Goal: Use online tool/utility: Utilize a website feature to perform a specific function

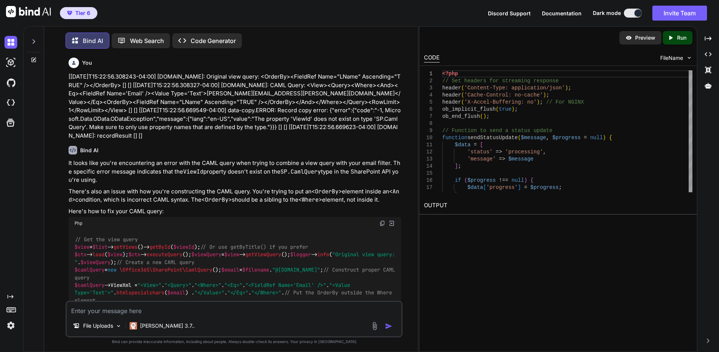
click at [155, 316] on div "File Uploads [PERSON_NAME] 3.7.." at bounding box center [234, 319] width 337 height 37
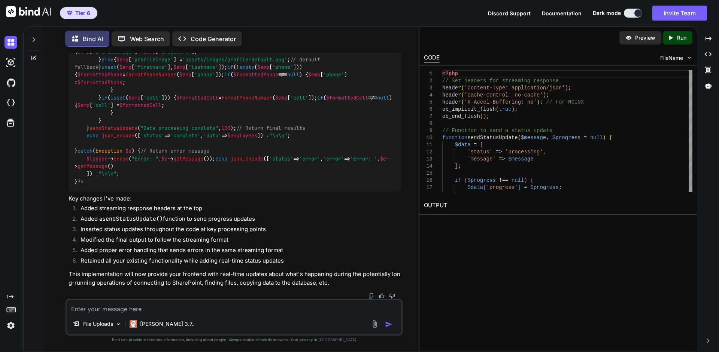
click at [159, 311] on textarea at bounding box center [234, 306] width 335 height 13
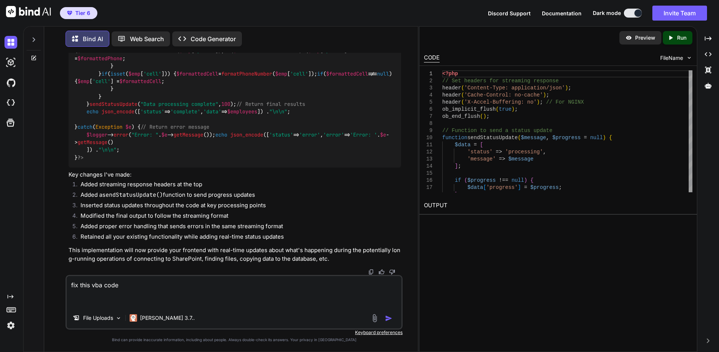
paste textarea "For Each cc In ActiveDocument.ContentControls cc.SetPlaceholderText Text, , "" …"
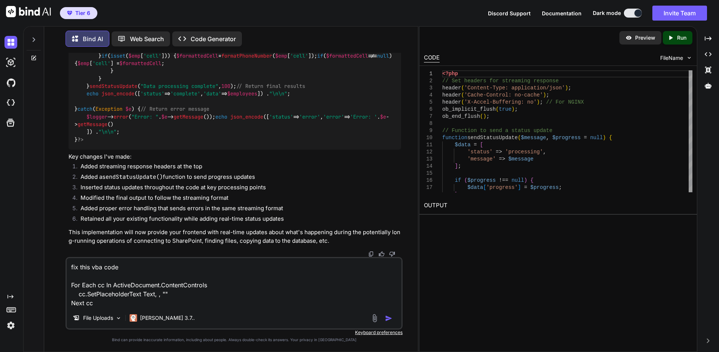
click at [122, 265] on textarea "fix this vba code For Each cc In ActiveDocument.ContentControls cc.SetPlacehold…" at bounding box center [234, 282] width 335 height 49
type textarea "fix this vba code - type mismatch For Each cc In ActiveDocument.ContentControls…"
click at [389, 320] on img "button" at bounding box center [388, 318] width 7 height 7
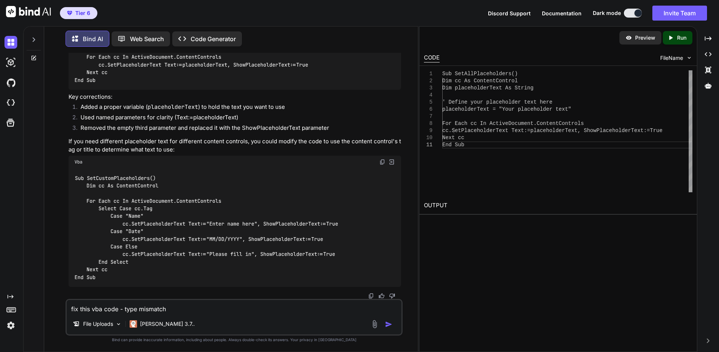
scroll to position [11213, 0]
click at [126, 308] on textarea "fix this vba code - type mismatch For Each cc In ActiveDocument.ContentControls…" at bounding box center [234, 306] width 335 height 13
type textarea "I want to wipe out any existing placeholder text"
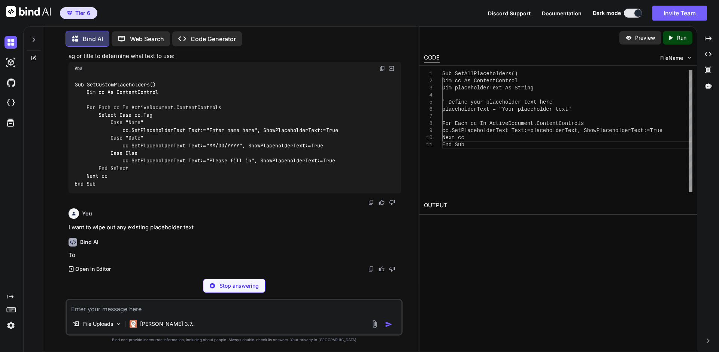
scroll to position [11284, 0]
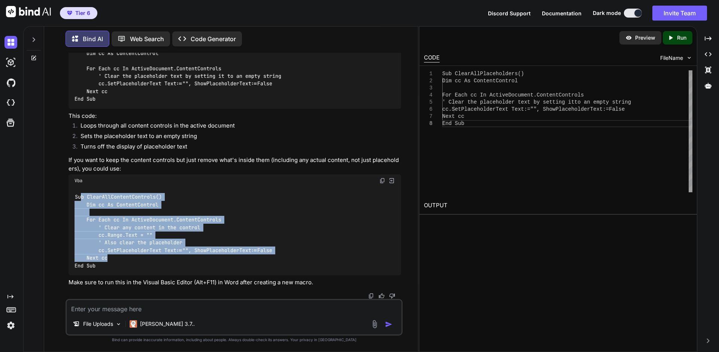
drag, startPoint x: 119, startPoint y: 258, endPoint x: 80, endPoint y: 200, distance: 69.8
click at [80, 200] on div "Sub ClearAllContentControls() Dim cc As ContentControl For Each cc In ActiveDoc…" at bounding box center [235, 231] width 332 height 88
drag, startPoint x: 107, startPoint y: 265, endPoint x: 73, endPoint y: 197, distance: 76.5
click at [73, 197] on div "Sub ClearAllContentControls() Dim cc As ContentControl For Each cc In ActiveDoc…" at bounding box center [235, 231] width 332 height 88
copy code "Sub ClearAllContentControls() Dim cc As ContentControl For Each cc In ActiveDoc…"
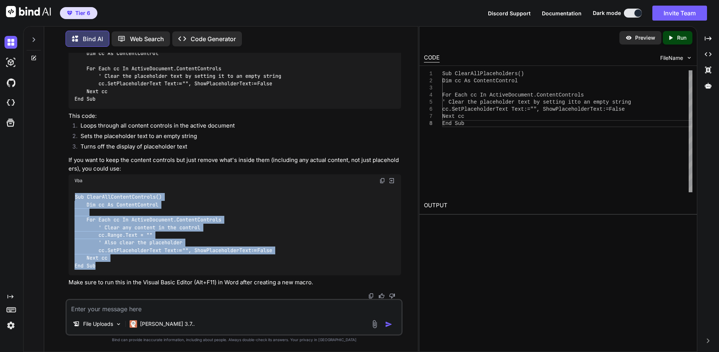
click at [160, 311] on textarea at bounding box center [234, 306] width 335 height 13
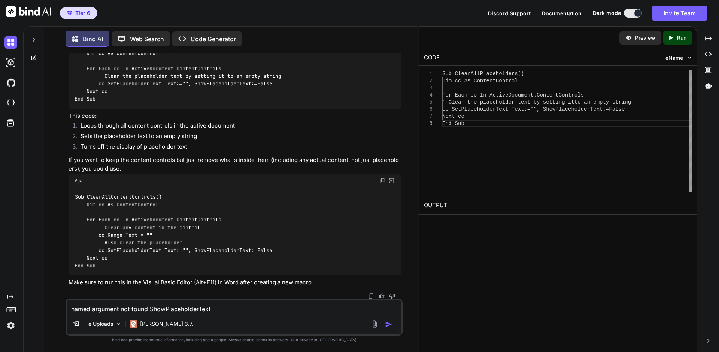
type textarea "named argument not found ShowPlaceholderText"
click at [386, 325] on img "button" at bounding box center [388, 324] width 7 height 7
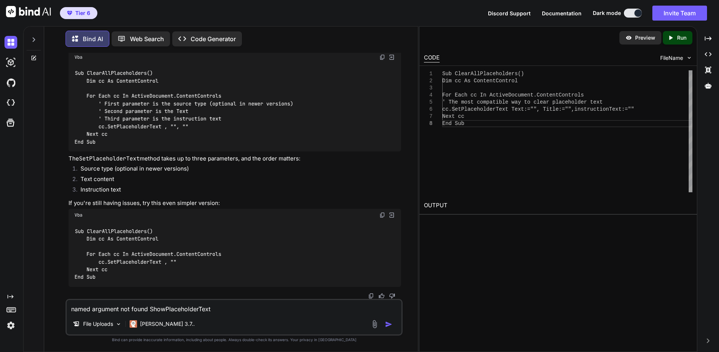
scroll to position [11841, 0]
drag, startPoint x: 97, startPoint y: 162, endPoint x: 69, endPoint y: 112, distance: 57.9
click at [69, 38] on div "Sub ClearAllPlaceholders() Dim cc As ContentControl For Each cc In ActiveDocume…" at bounding box center [235, 1] width 332 height 73
copy code "Sub ClearAllPlaceholders() Dim cc As ContentControl For Each cc In ActiveDocume…"
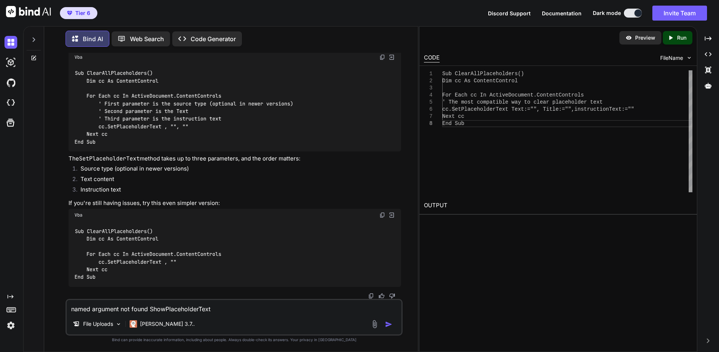
click at [250, 249] on div "Sub ClearAllPlaceholders() Dim cc As ContentControl For Each cc In ActiveDocume…" at bounding box center [235, 255] width 332 height 66
click at [197, 310] on textarea "named argument not found ShowPlaceholderText" at bounding box center [234, 306] width 335 height 13
type textarea "type mismatch """
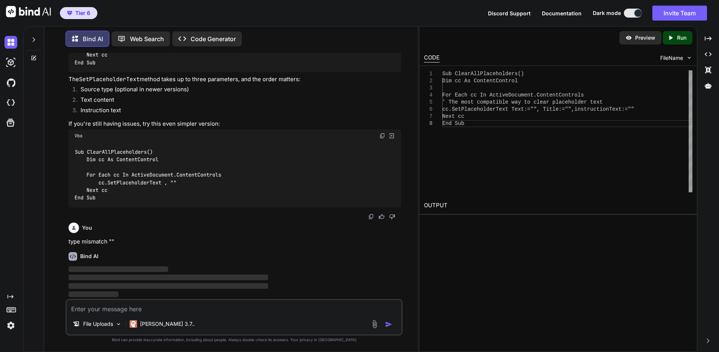
scroll to position [12047, 0]
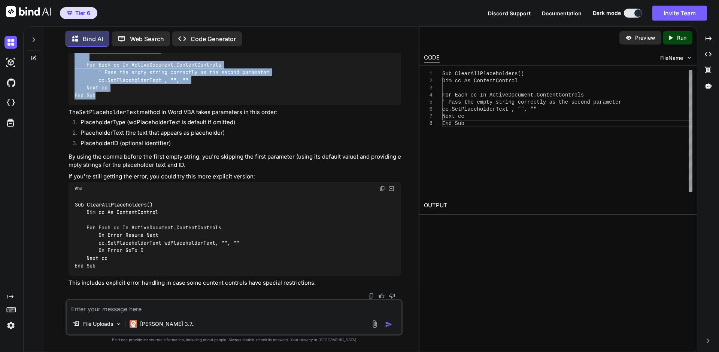
drag, startPoint x: 95, startPoint y: 195, endPoint x: 68, endPoint y: 147, distance: 55.3
click at [69, 105] on div "Sub ClearAllPlaceholders() Dim cc As ContentControl For Each cc In ActiveDocume…" at bounding box center [235, 68] width 332 height 73
copy code "Sub ClearAllPlaceholders() Dim cc As ContentControl For Each cc In ActiveDocume…"
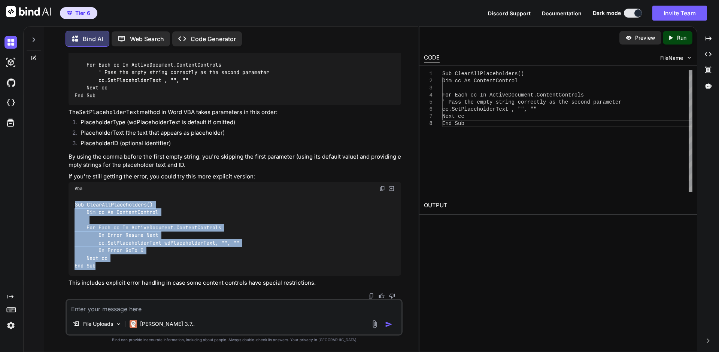
drag, startPoint x: 99, startPoint y: 266, endPoint x: 72, endPoint y: 204, distance: 68.1
click at [72, 204] on div "Sub ClearAllPlaceholders() Dim cc As ContentControl For Each cc In ActiveDocume…" at bounding box center [235, 235] width 332 height 81
copy code "Sub ClearAllPlaceholders() Dim cc As ContentControl For Each cc In ActiveDocume…"
click at [101, 307] on textarea at bounding box center [234, 306] width 335 height 13
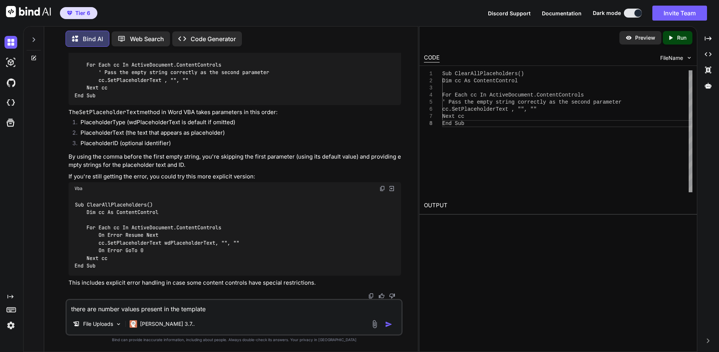
type textarea "there are number values present in the template"
click at [386, 324] on img "button" at bounding box center [388, 324] width 7 height 7
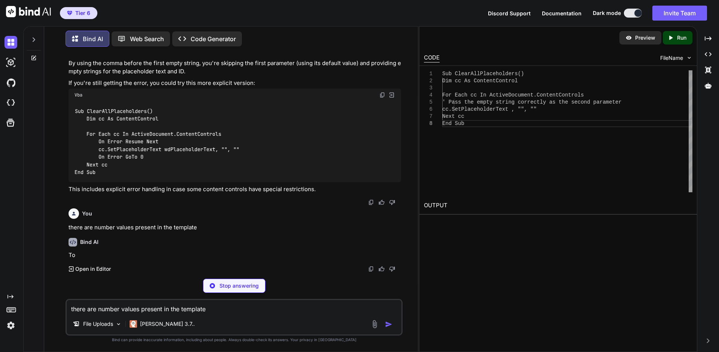
scroll to position [12402, 0]
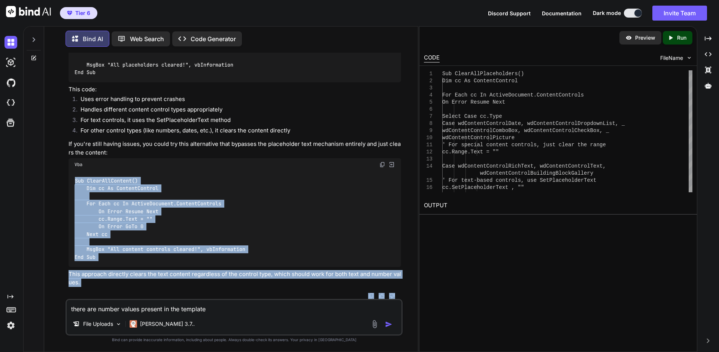
scroll to position [12650, 0]
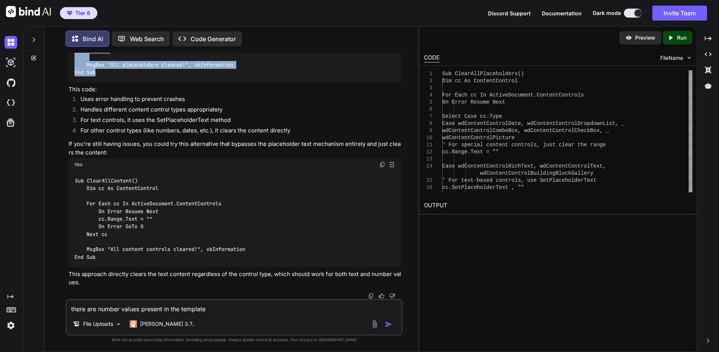
drag, startPoint x: 98, startPoint y: 254, endPoint x: 69, endPoint y: 78, distance: 178.4
copy code "Sub ClearAllPlaceholders() Dim cc As ContentControl For Each cc In ActiveDocume…"
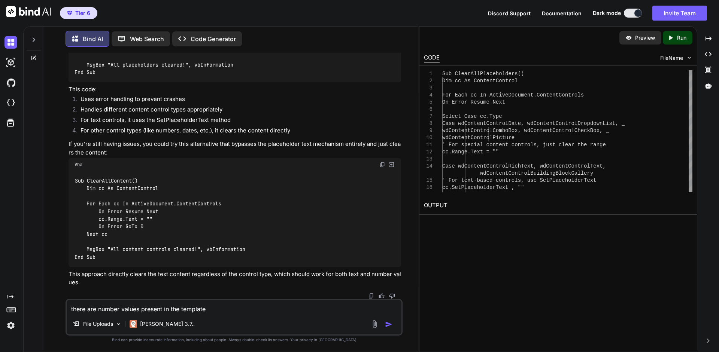
scroll to position [12854, 0]
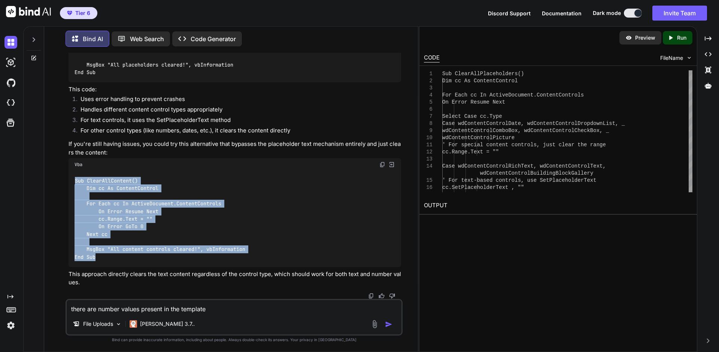
drag, startPoint x: 101, startPoint y: 256, endPoint x: 71, endPoint y: 179, distance: 82.7
click at [71, 179] on div "Sub ClearAllContent() Dim cc As ContentControl For Each cc In ActiveDocument.Co…" at bounding box center [235, 219] width 332 height 96
copy code "Sub ClearAllContent() Dim cc As ContentControl For Each cc In ActiveDocument.Co…"
click at [124, 306] on textarea "there are number values present in the template" at bounding box center [234, 306] width 335 height 13
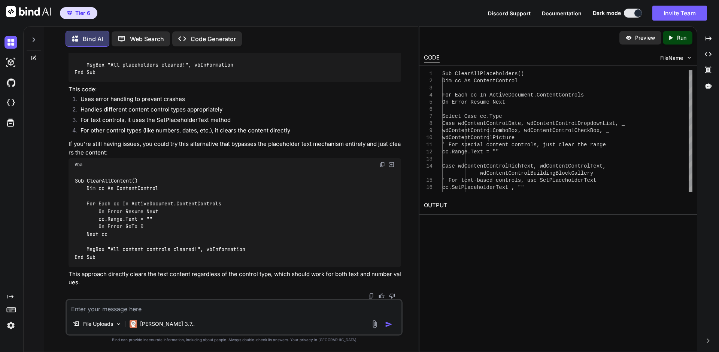
paste textarea "Failed to retrieve dynamic inputs. Error details: 'The dynamic operation reques…"
type textarea "Failed to retrieve dynamic inputs. Error details: 'The dynamic operation reques…"
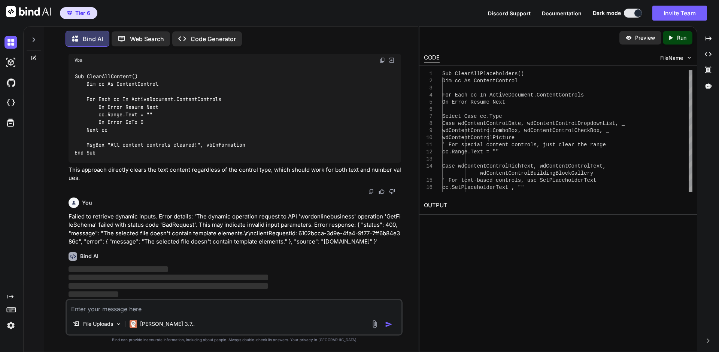
scroll to position [12959, 0]
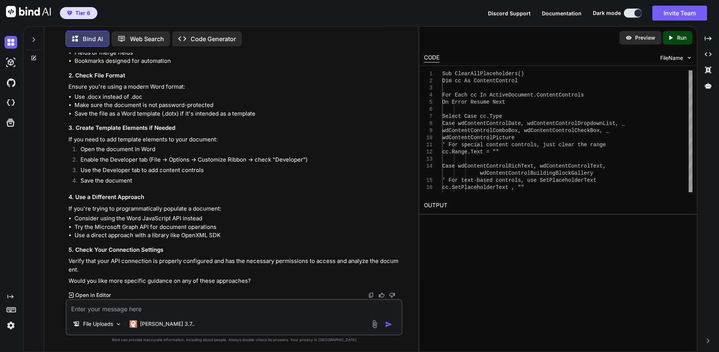
click at [157, 310] on textarea at bounding box center [234, 306] width 335 height 13
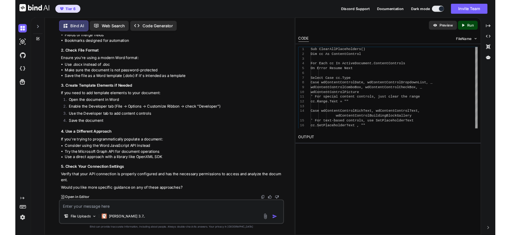
scroll to position [13373, 0]
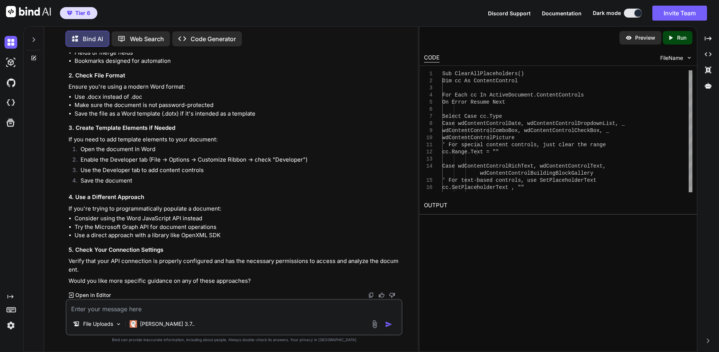
click at [717, 346] on div "Bind AI Web Search Created with Pixso. Code Generator You [[DATE]T15:22:56.3082…" at bounding box center [371, 189] width 696 height 326
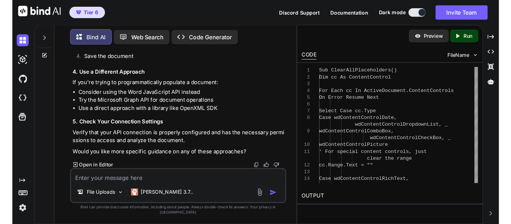
scroll to position [15210, 0]
